Goal: Find specific page/section: Find specific page/section

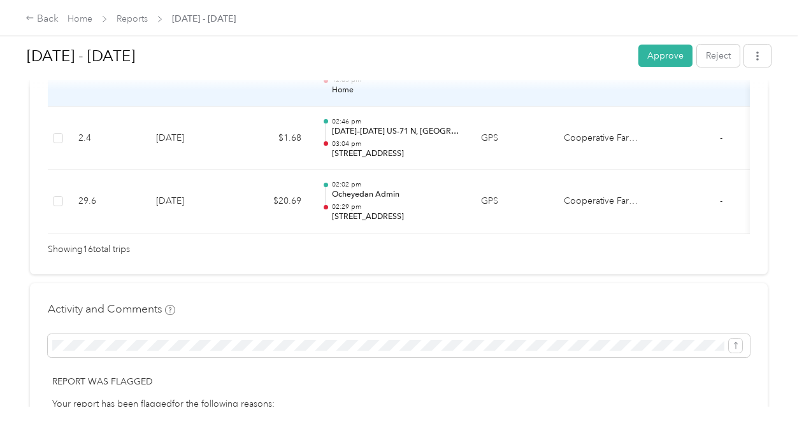
scroll to position [1274, 0]
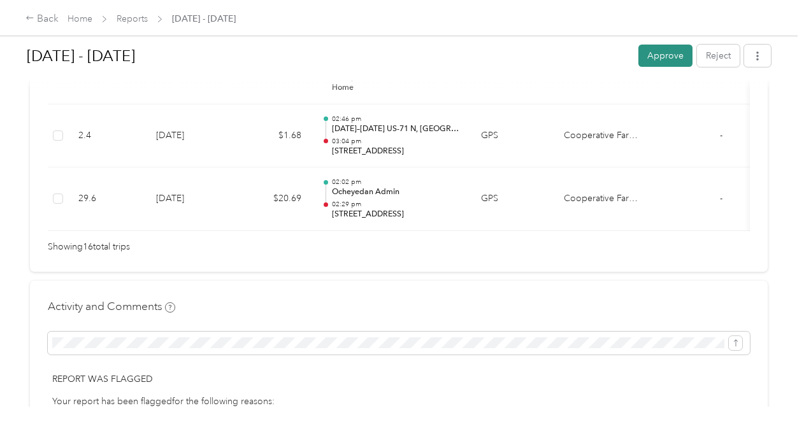
click at [665, 55] on button "Approve" at bounding box center [665, 56] width 54 height 22
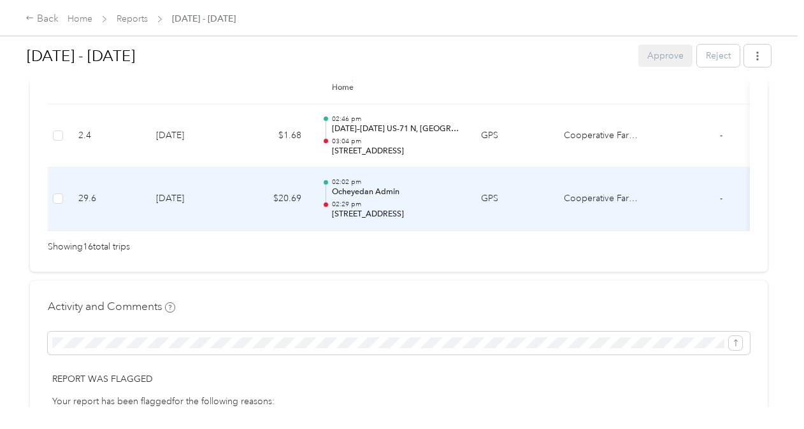
scroll to position [1242, 0]
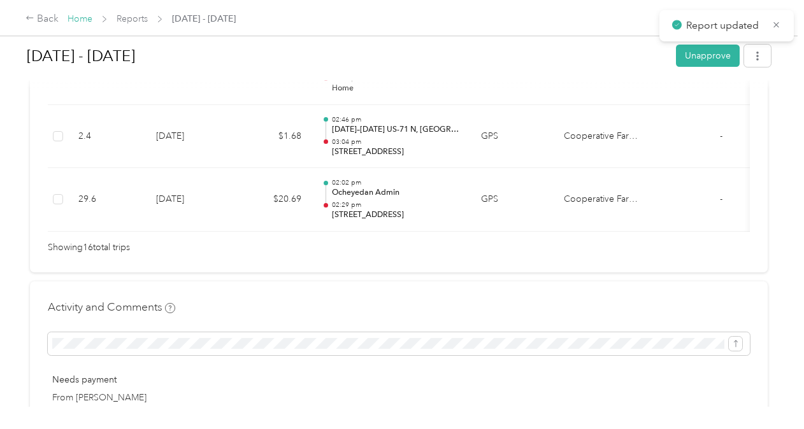
click at [79, 18] on link "Home" at bounding box center [80, 18] width 25 height 11
